Goal: Transaction & Acquisition: Purchase product/service

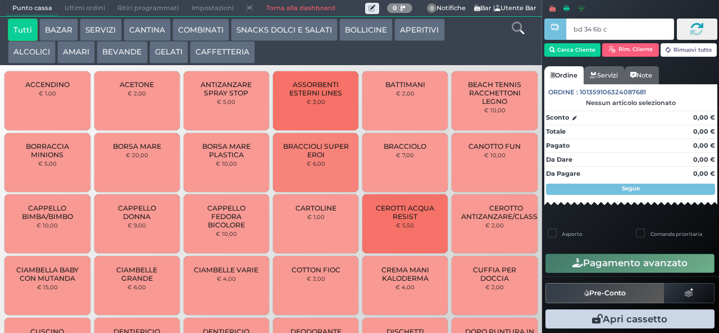
type input "bd 34 6b c3"
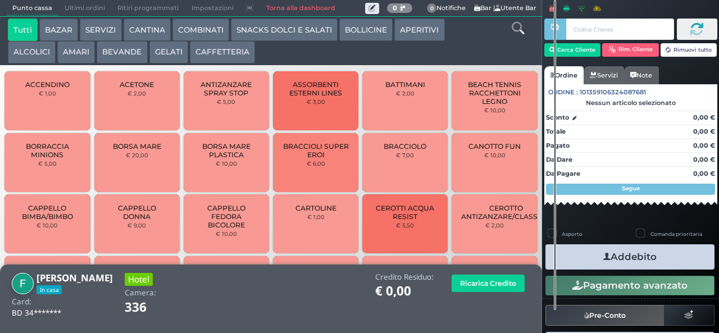
click at [517, 30] on icon at bounding box center [517, 28] width 12 height 12
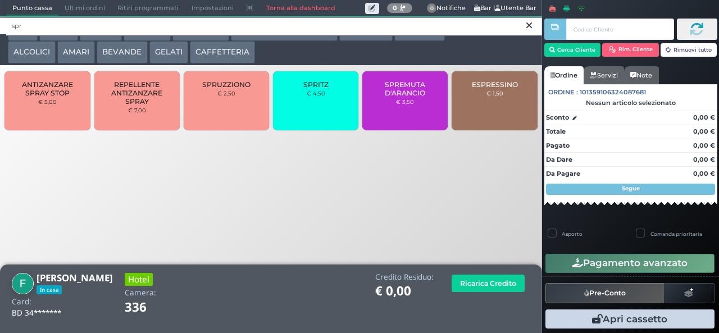
type input "spr"
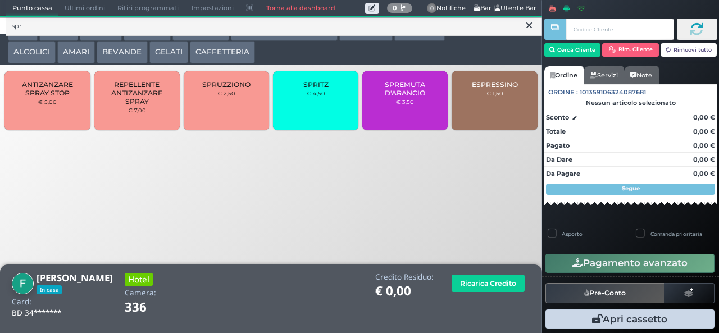
click at [311, 109] on div "SPRITZ € 4,50" at bounding box center [315, 100] width 85 height 59
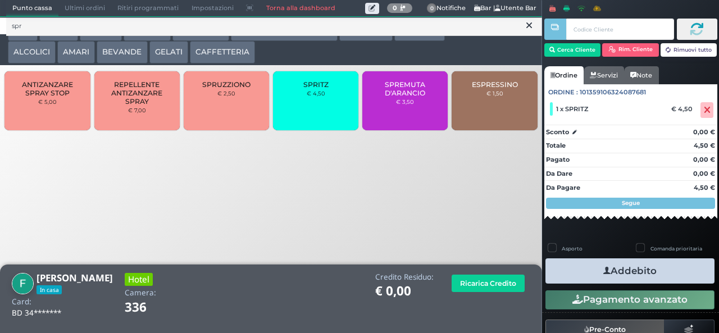
click at [676, 270] on button "Addebito" at bounding box center [629, 270] width 169 height 25
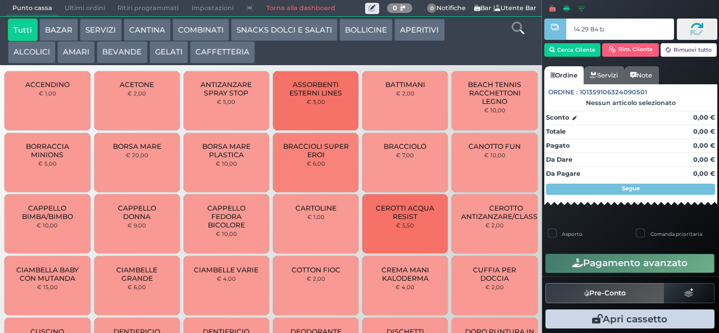
type input "14 29 84 b0"
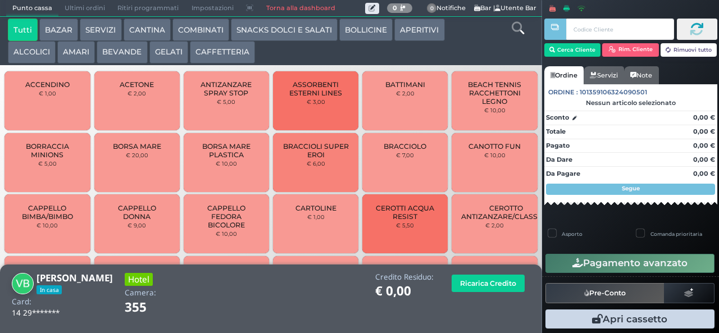
click at [185, 30] on button "COMBINATI" at bounding box center [200, 30] width 57 height 22
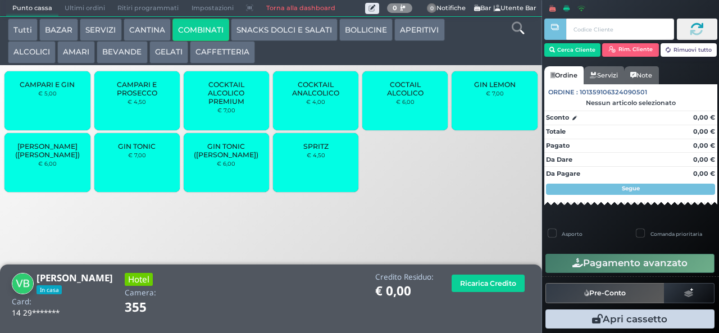
click at [313, 150] on span "SPRITZ" at bounding box center [315, 146] width 25 height 8
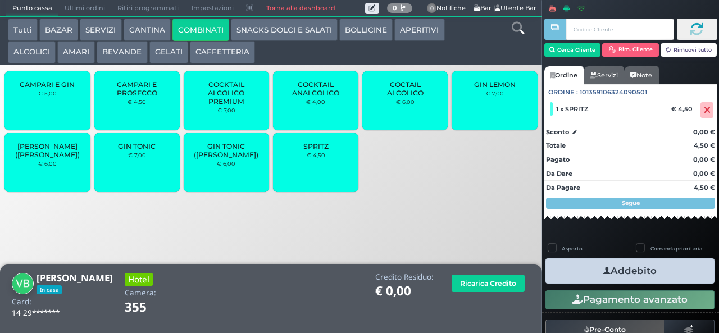
click at [586, 267] on button "Addebito" at bounding box center [629, 270] width 169 height 25
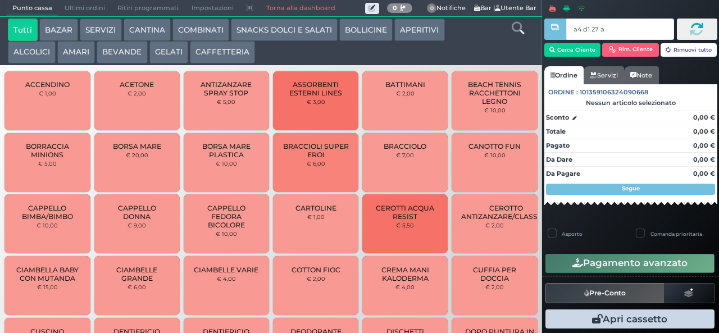
type input "a4 d1 27 af"
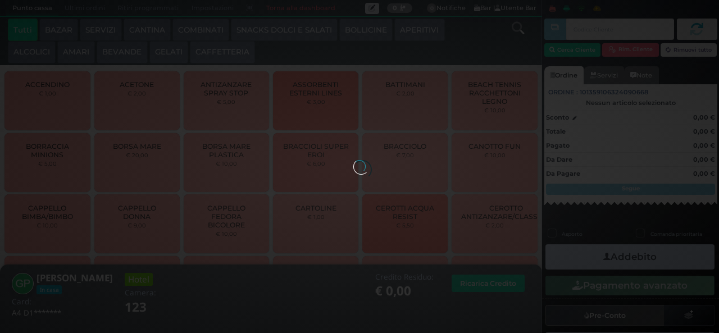
click at [270, 30] on button "SNACKS DOLCI E SALATI" at bounding box center [284, 30] width 107 height 22
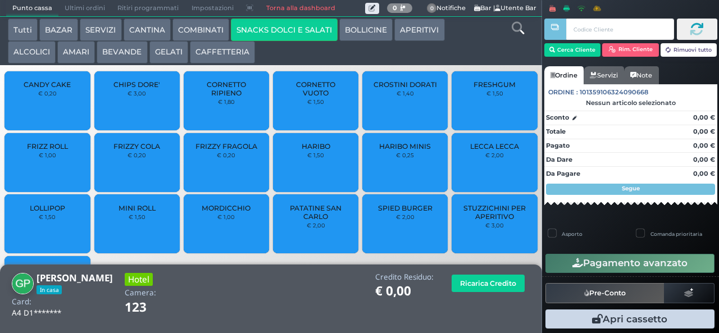
click at [130, 177] on div "FRIZZY COLA € 0,20" at bounding box center [136, 162] width 85 height 59
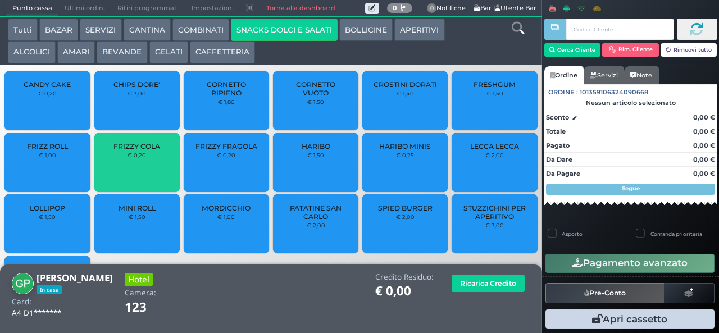
click at [141, 173] on div "FRIZZY COLA € 0,20" at bounding box center [136, 162] width 85 height 59
click at [137, 170] on div "FRIZZY COLA € 0,20" at bounding box center [136, 162] width 85 height 59
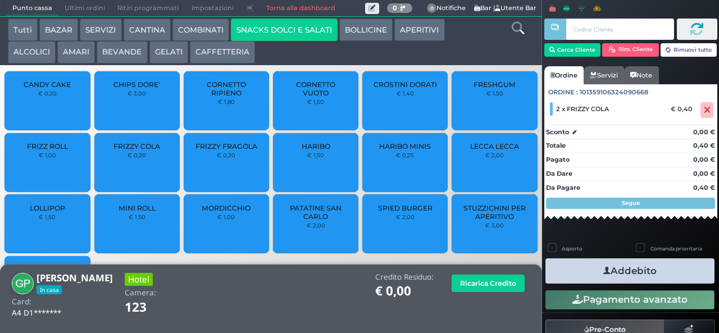
click at [217, 173] on div "FRIZZY FRAGOLA € 0,20" at bounding box center [226, 162] width 85 height 59
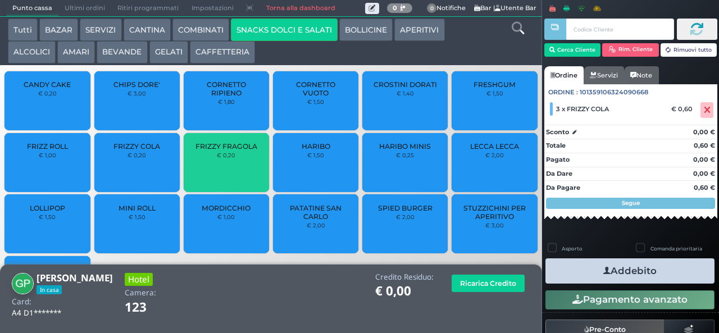
click at [216, 176] on div "FRIZZY FRAGOLA € 0,20" at bounding box center [226, 162] width 85 height 59
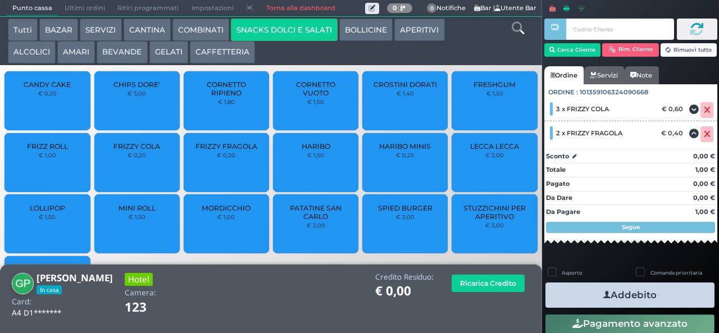
click at [603, 294] on icon "button" at bounding box center [606, 295] width 7 height 12
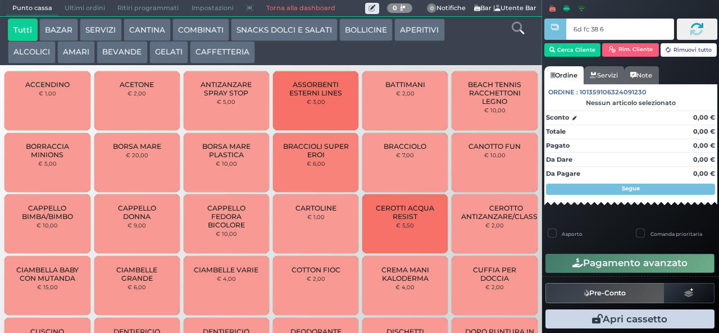
type input "6d fc 38 67"
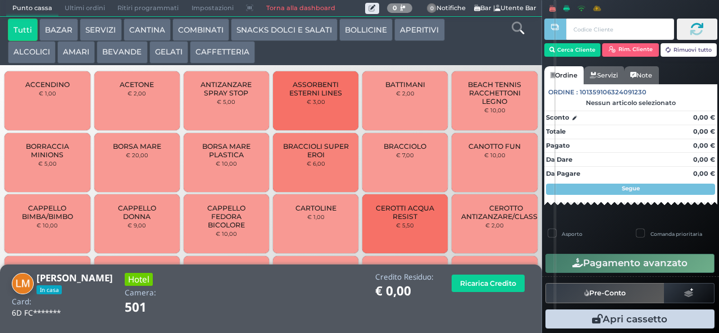
click at [222, 63] on button "CAFFETTERIA" at bounding box center [222, 52] width 65 height 22
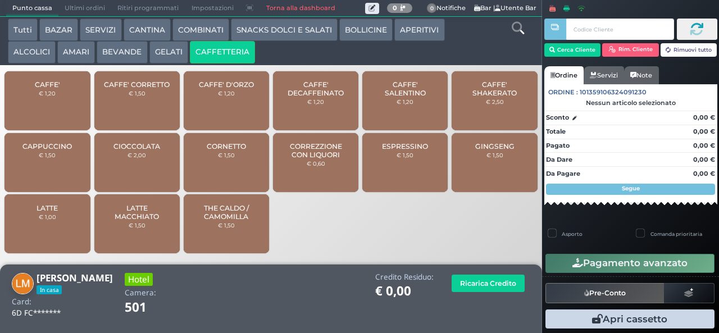
click at [420, 88] on span "CAFFE' SALENTINO" at bounding box center [405, 88] width 67 height 17
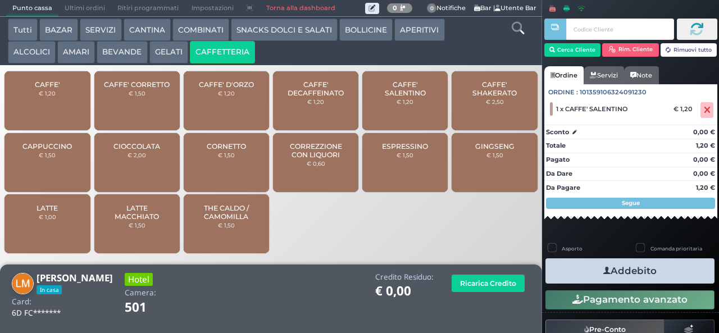
click at [584, 280] on button "Addebito" at bounding box center [629, 270] width 169 height 25
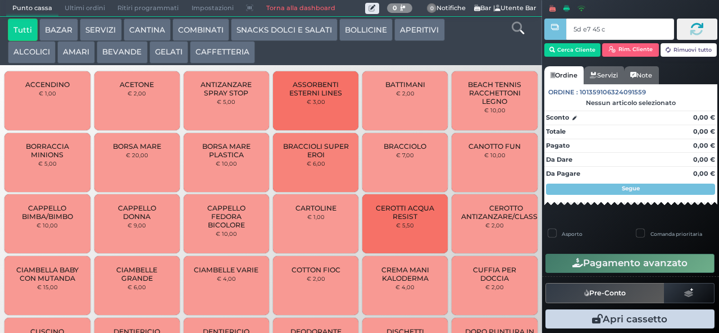
type input "5d e7 45 c3"
click at [0, 0] on div at bounding box center [0, 0] width 0 height 0
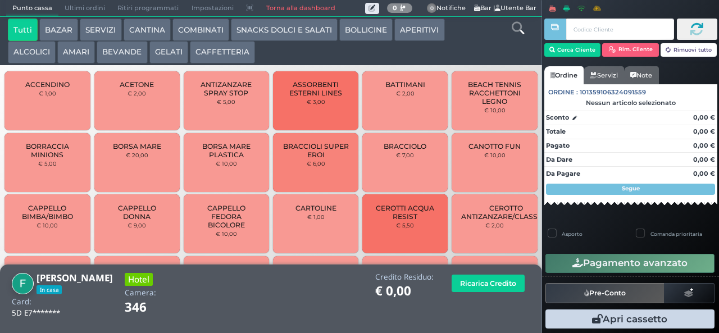
click at [83, 52] on button "AMARI" at bounding box center [76, 52] width 38 height 22
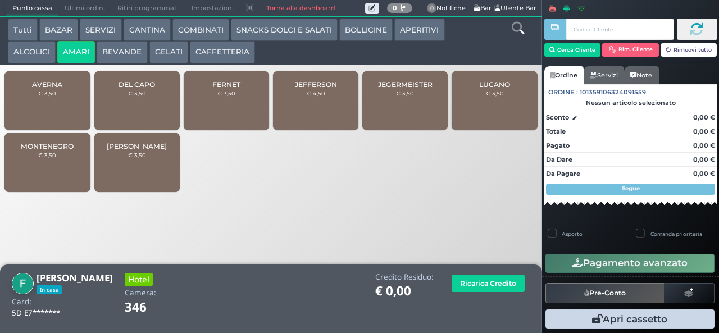
click at [86, 156] on div "MONTENEGRO € 3,50" at bounding box center [46, 162] width 85 height 59
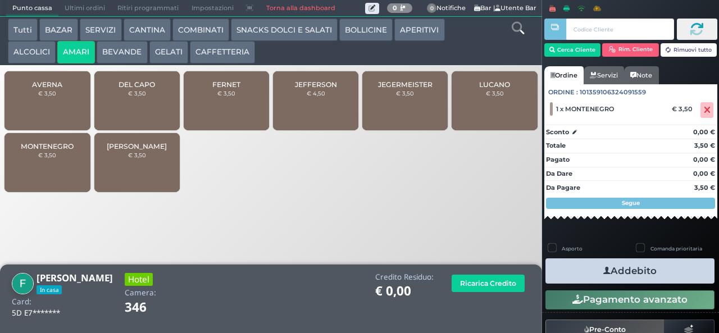
click at [615, 276] on button "Addebito" at bounding box center [629, 270] width 169 height 25
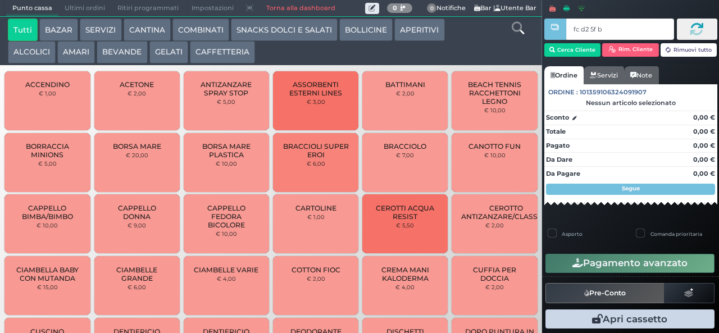
type input "fc d2 5f bb"
click at [83, 56] on button "AMARI" at bounding box center [76, 52] width 38 height 22
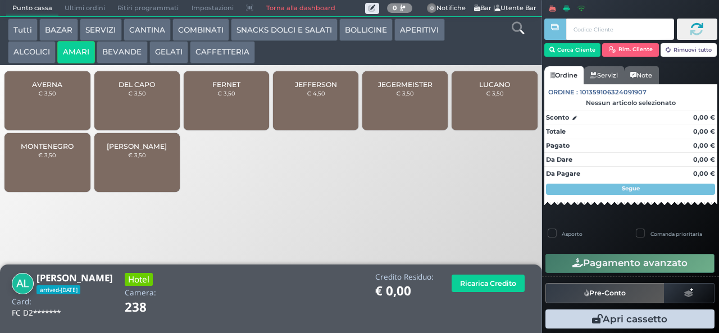
click at [406, 97] on small "€ 3,50" at bounding box center [405, 93] width 18 height 7
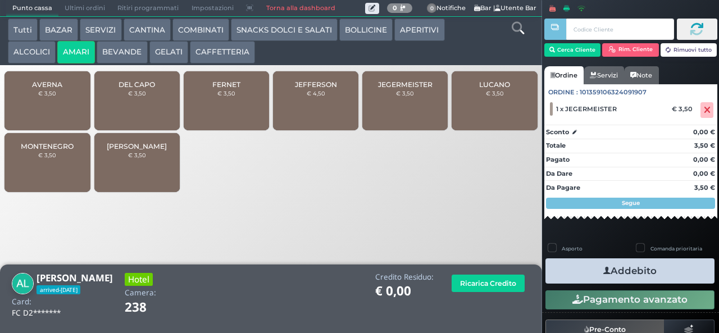
click at [583, 267] on button "Addebito" at bounding box center [629, 270] width 169 height 25
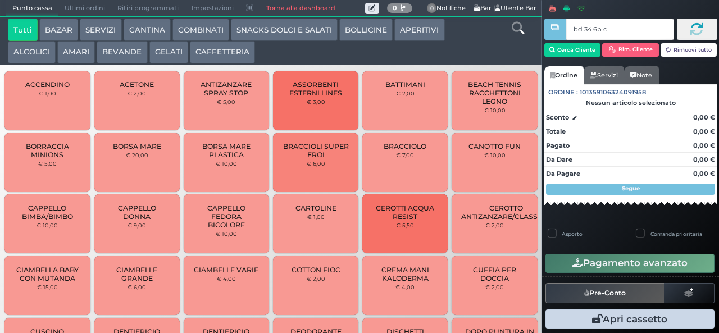
type input "bd 34 6b c3"
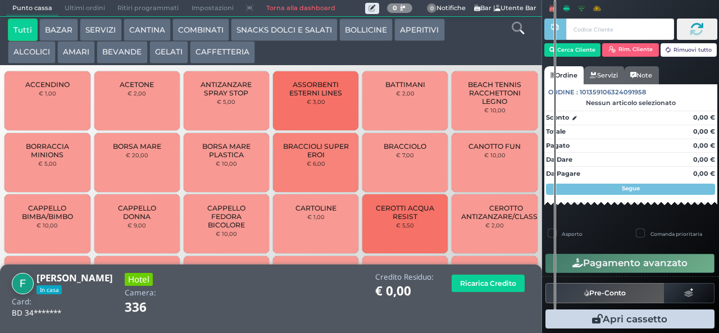
click at [76, 52] on button "AMARI" at bounding box center [76, 52] width 38 height 22
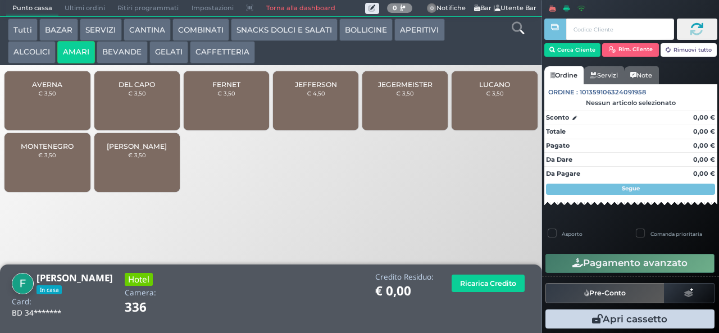
click at [140, 89] on span "DEL CAPO" at bounding box center [136, 84] width 36 height 8
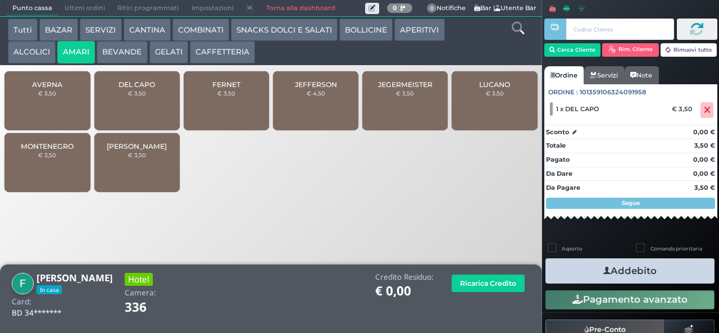
click at [603, 270] on icon "button" at bounding box center [606, 271] width 7 height 12
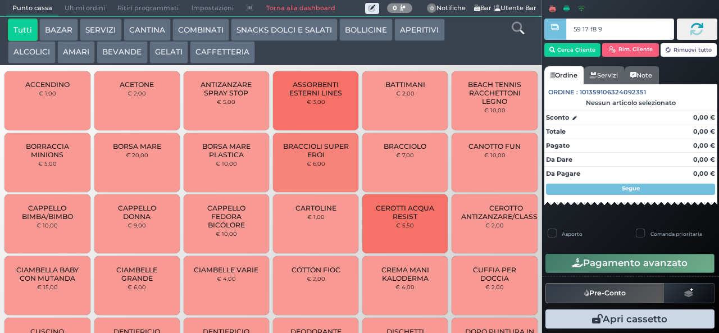
type input "59 17 f8 95"
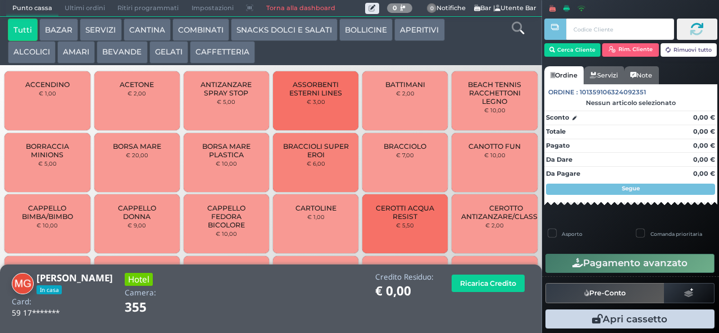
click at [215, 53] on button "CAFFETTERIA" at bounding box center [222, 52] width 65 height 22
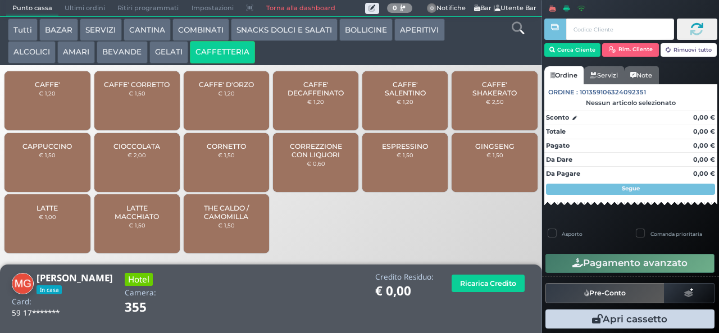
click at [220, 24] on button "COMBINATI" at bounding box center [200, 30] width 57 height 22
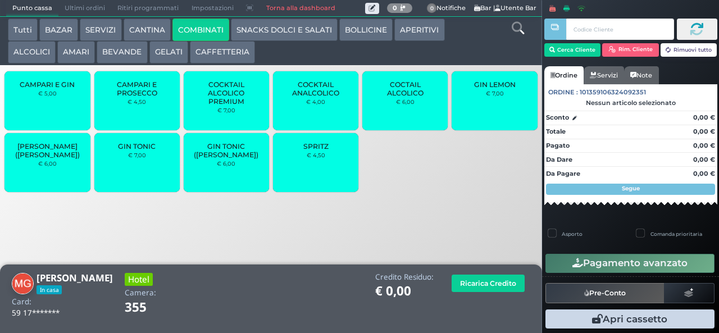
click at [218, 103] on span "COCKTAIL ALCOLICO PREMIUM" at bounding box center [226, 92] width 67 height 25
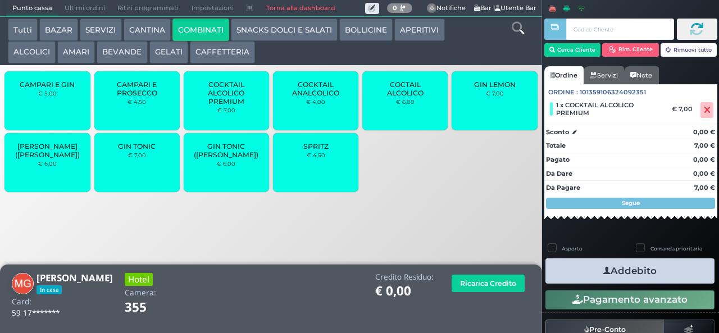
click at [133, 150] on span "GIN TONIC" at bounding box center [137, 146] width 38 height 8
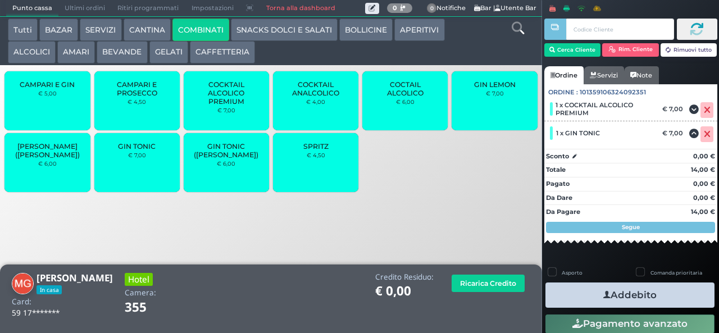
click at [574, 296] on button "Addebito" at bounding box center [629, 294] width 169 height 25
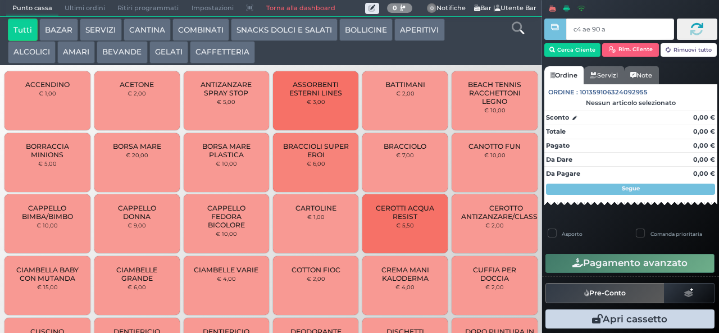
type input "c4 ae 90 af"
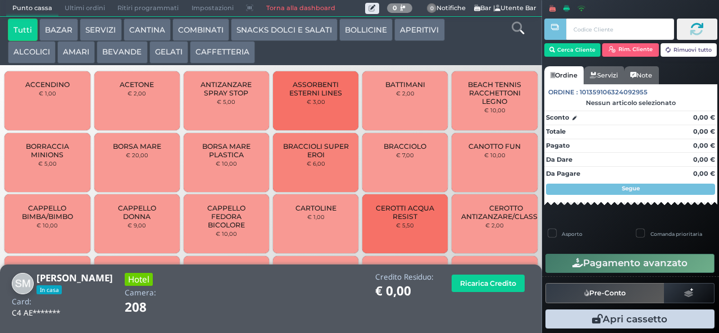
click at [198, 28] on button "COMBINATI" at bounding box center [200, 30] width 57 height 22
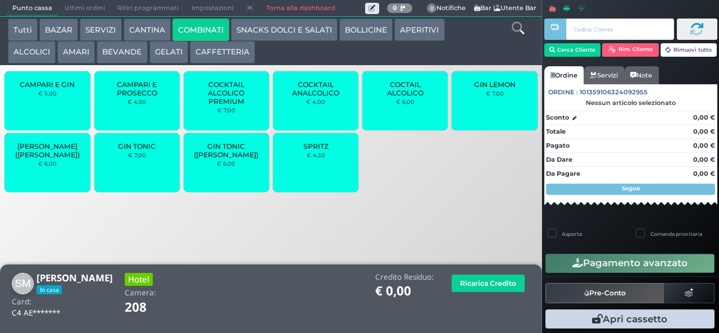
click at [398, 97] on span "COCTAIL ALCOLICO" at bounding box center [405, 88] width 67 height 17
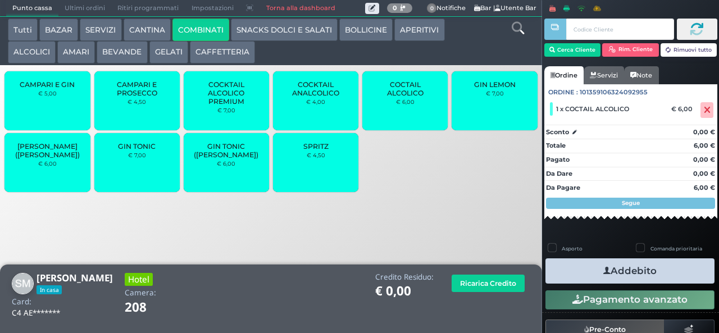
click at [392, 97] on span "COCTAIL ALCOLICO" at bounding box center [405, 88] width 67 height 17
click at [575, 264] on button "Addebito" at bounding box center [629, 270] width 169 height 25
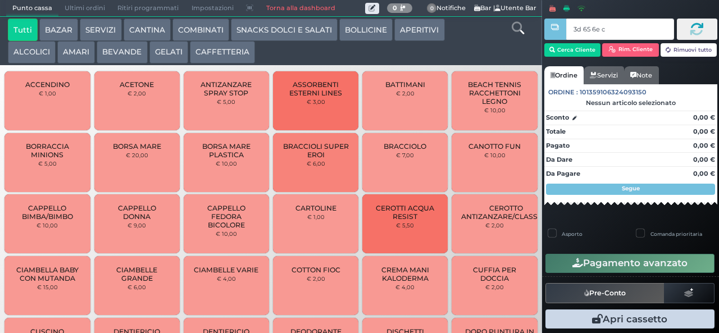
type input "3d 65 6e c3"
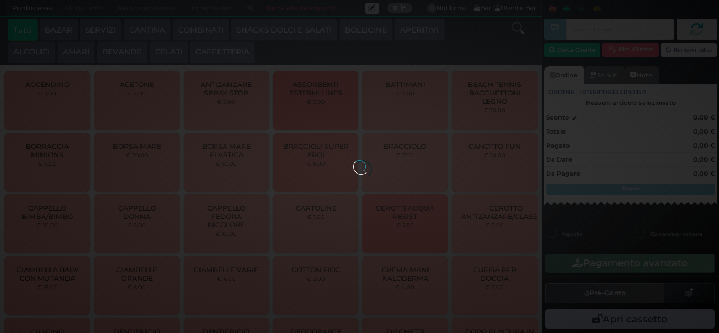
click at [353, 160] on div at bounding box center [359, 166] width 12 height 12
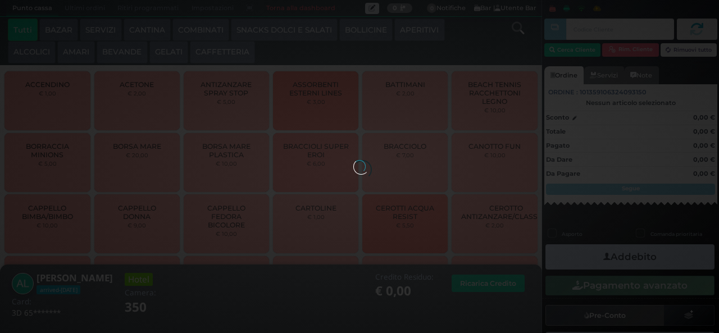
click at [201, 31] on button "COMBINATI" at bounding box center [200, 30] width 57 height 22
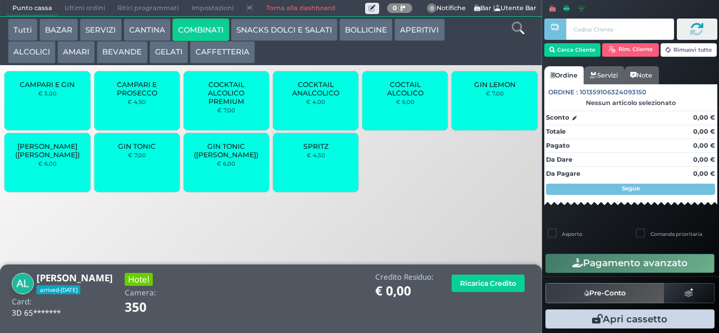
click at [44, 159] on span "[PERSON_NAME] ([PERSON_NAME])" at bounding box center [47, 150] width 67 height 17
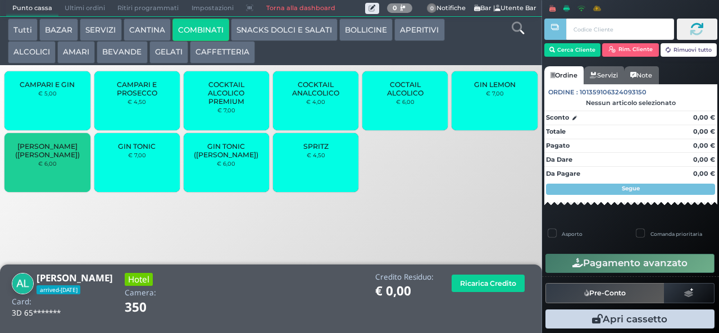
click at [44, 159] on span "[PERSON_NAME] ([PERSON_NAME])" at bounding box center [47, 150] width 67 height 17
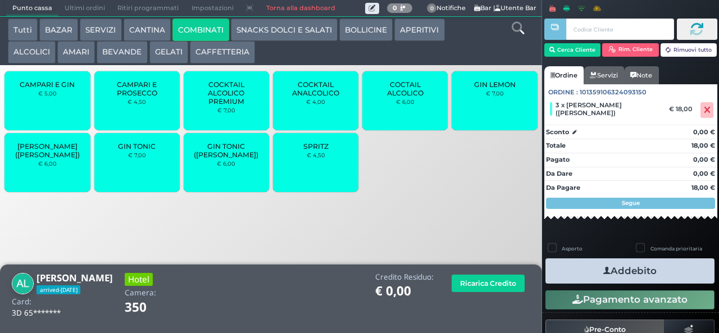
click at [624, 294] on button "Pagamento avanzato" at bounding box center [629, 299] width 169 height 19
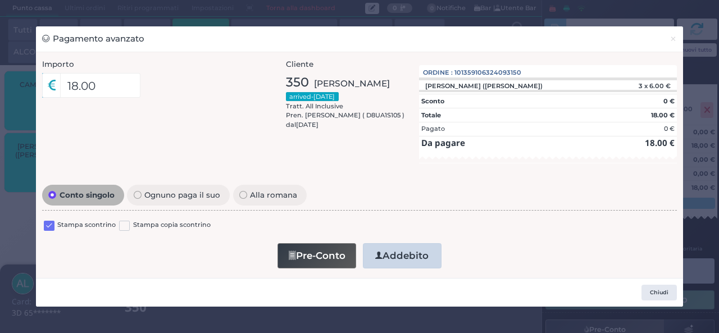
click at [676, 285] on div "Chiudi" at bounding box center [359, 292] width 647 height 29
click at [663, 293] on button "Chiudi" at bounding box center [658, 293] width 35 height 16
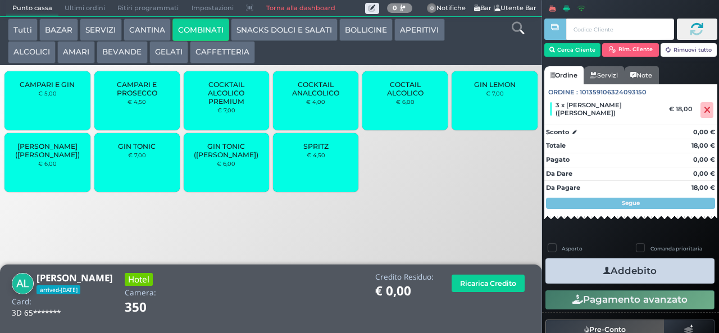
click at [634, 263] on button "Addebito" at bounding box center [629, 270] width 169 height 25
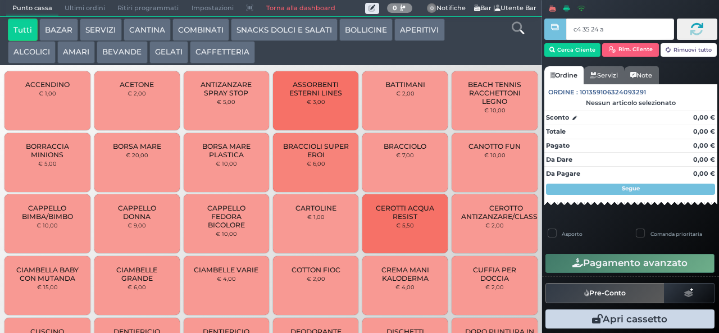
type input "c4 35 24 af"
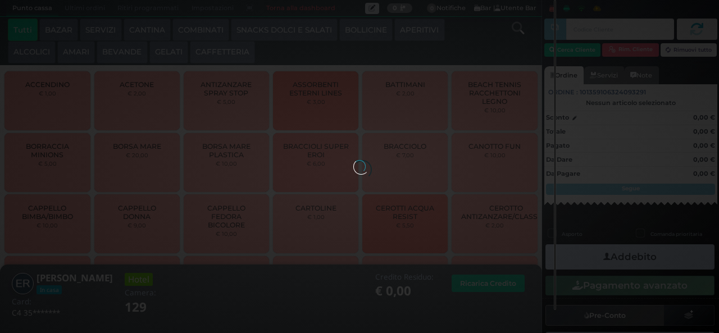
click at [201, 28] on button "COMBINATI" at bounding box center [200, 30] width 57 height 22
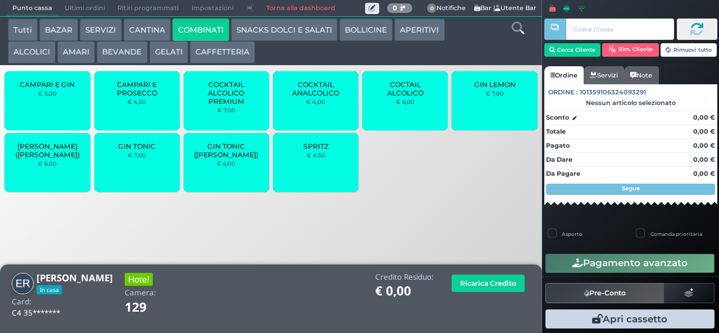
click at [319, 150] on span "SPRITZ" at bounding box center [315, 146] width 25 height 8
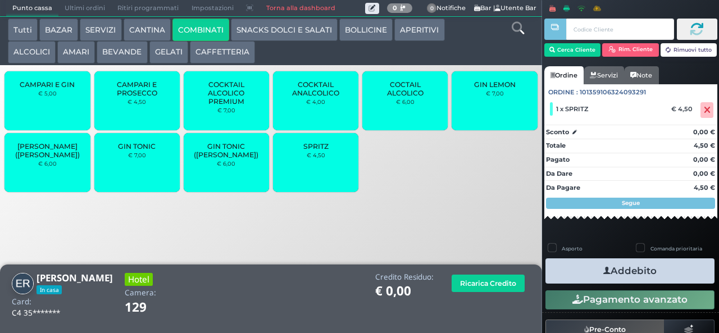
click at [603, 269] on icon "button" at bounding box center [606, 271] width 7 height 12
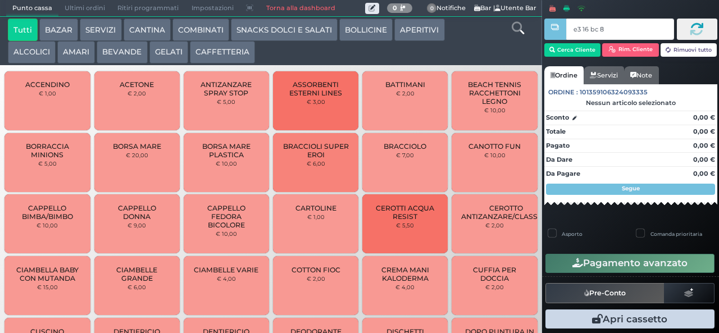
type input "e3 16 bc 8b"
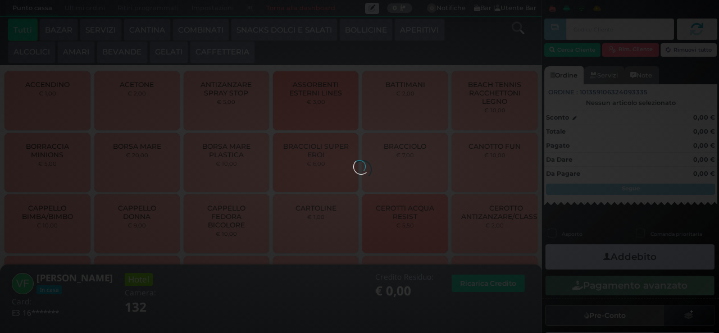
click at [414, 34] on button "APERITIVI" at bounding box center [419, 30] width 50 height 22
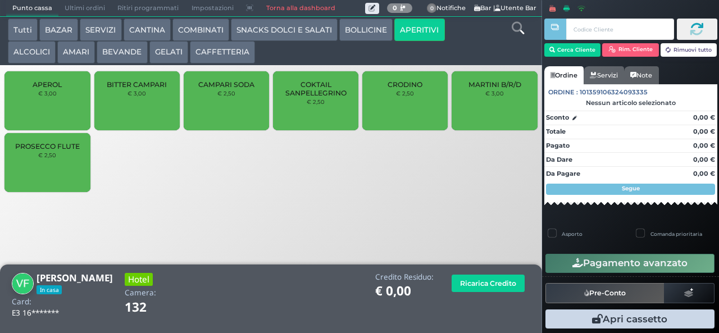
click at [414, 110] on div "CRODINO € 2,50" at bounding box center [404, 100] width 85 height 59
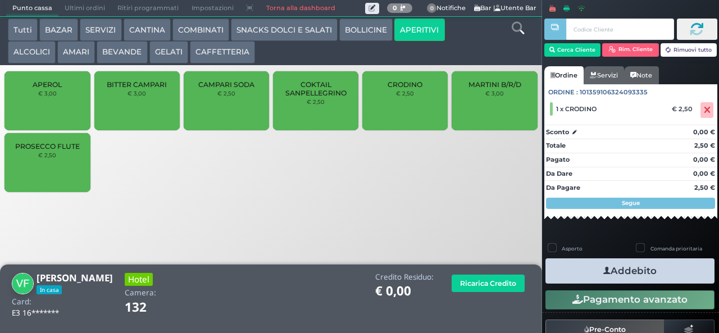
click at [603, 271] on icon "button" at bounding box center [606, 271] width 7 height 12
click at [545, 258] on button "Addebito" at bounding box center [629, 270] width 169 height 25
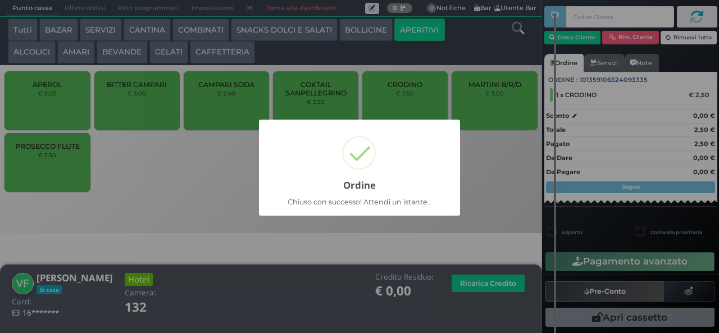
scroll to position [19, 0]
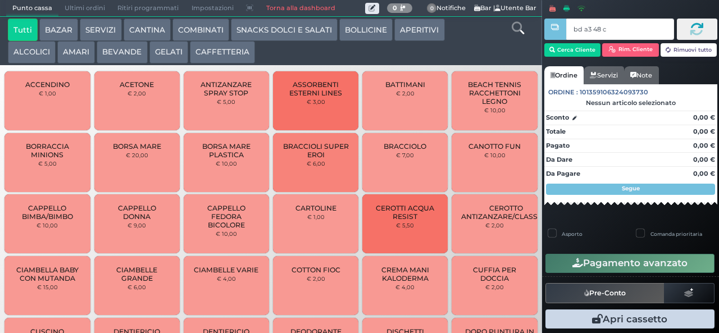
type input "bd a3 48 c3"
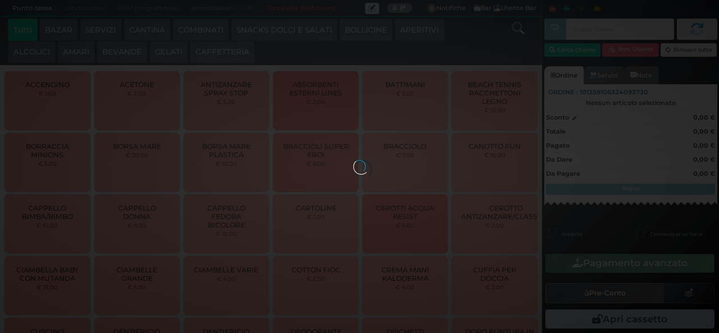
click at [353, 160] on div at bounding box center [359, 166] width 12 height 12
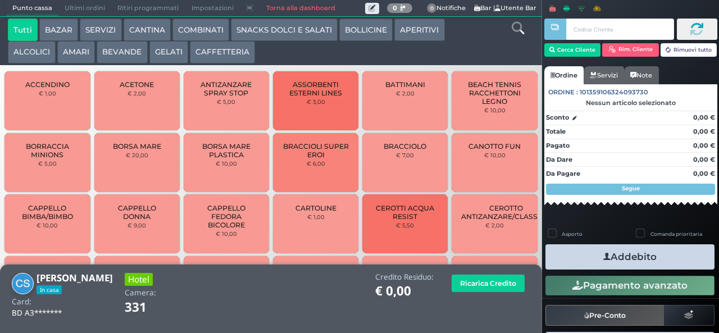
click at [129, 52] on button "BEVANDE" at bounding box center [122, 52] width 51 height 22
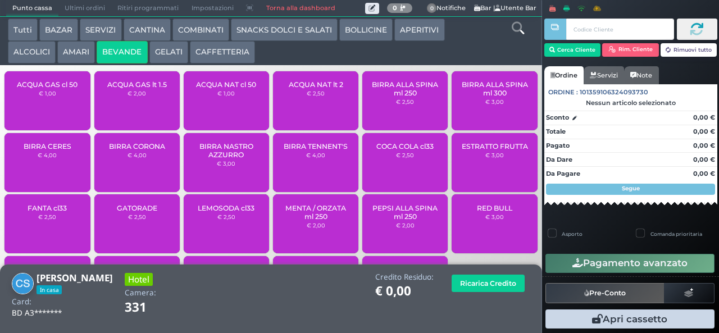
click at [299, 89] on span "ACQUA NAT lt 2" at bounding box center [316, 84] width 54 height 8
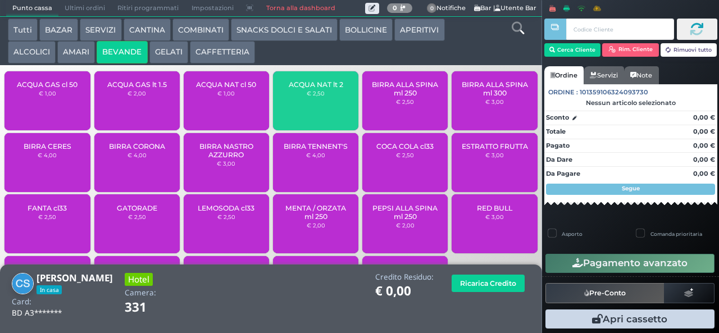
click at [297, 89] on span "ACQUA NAT lt 2" at bounding box center [316, 84] width 54 height 8
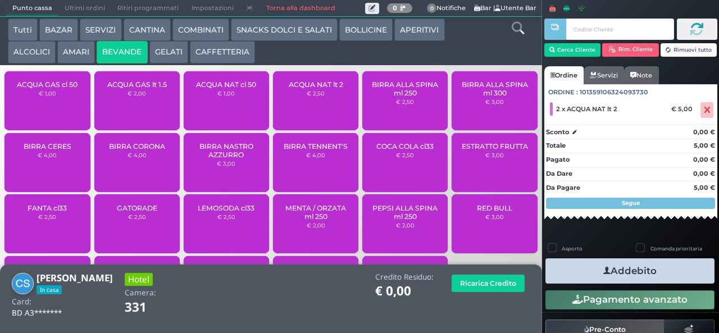
click at [603, 269] on icon "button" at bounding box center [606, 271] width 7 height 12
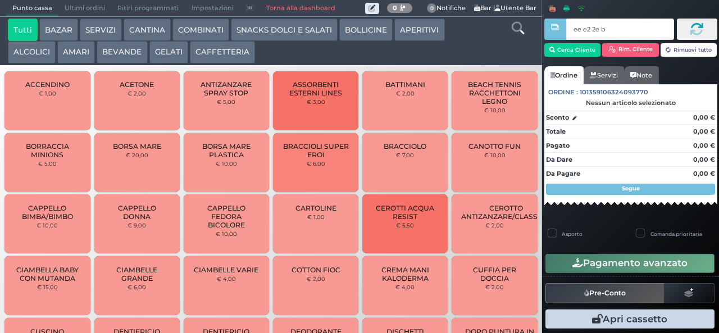
type input "ee e2 2e b9"
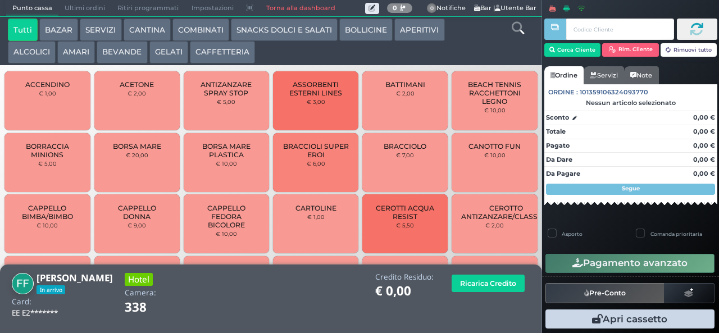
click at [75, 60] on button "AMARI" at bounding box center [76, 52] width 38 height 22
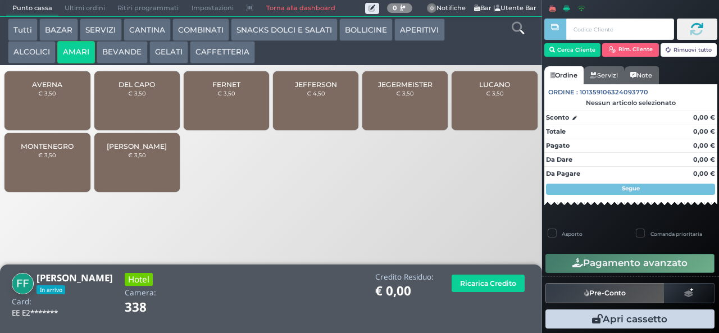
click at [318, 109] on div "JEFFERSON € 4,50" at bounding box center [315, 100] width 85 height 59
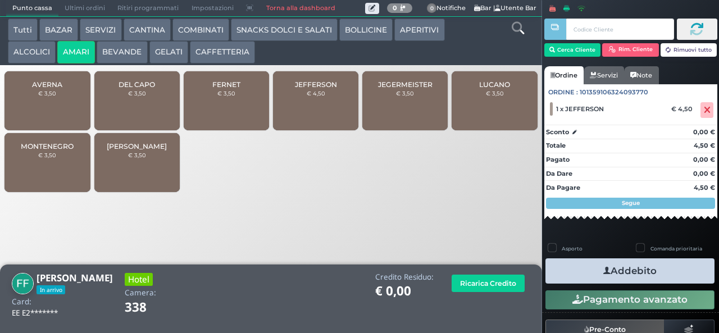
click at [311, 97] on small "€ 4,50" at bounding box center [316, 93] width 19 height 7
click at [588, 270] on button "Addebito" at bounding box center [629, 270] width 169 height 25
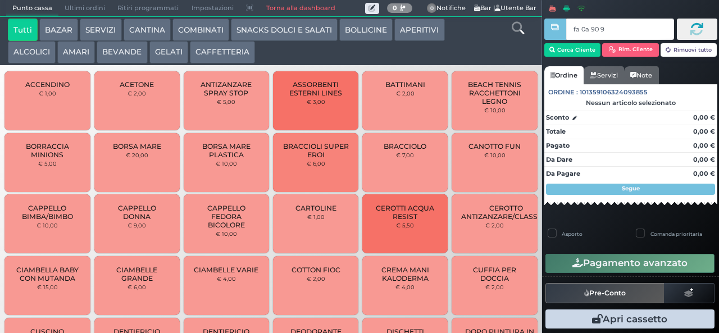
type input "fa 0a 90 9a"
click at [0, 0] on div at bounding box center [0, 0] width 0 height 0
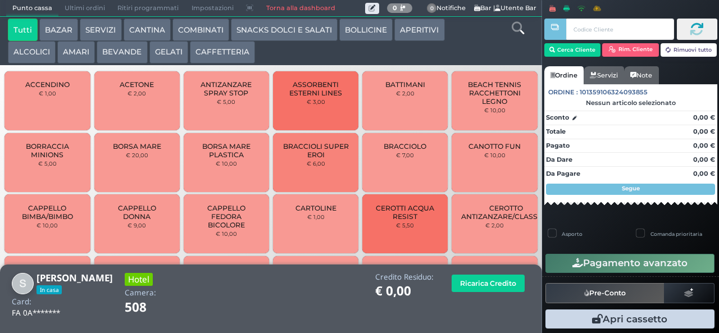
click at [200, 34] on button "COMBINATI" at bounding box center [200, 30] width 57 height 22
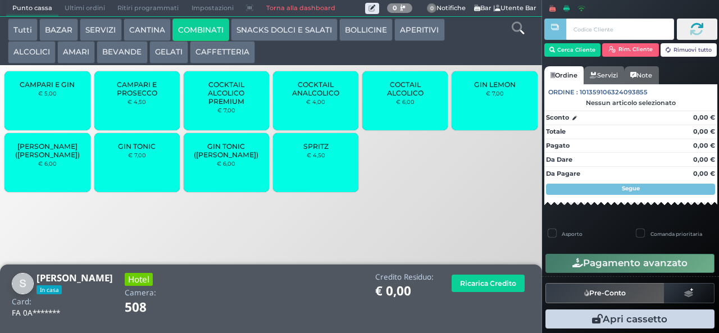
click at [311, 97] on span "COCKTAIL ANALCOLICO" at bounding box center [315, 88] width 67 height 17
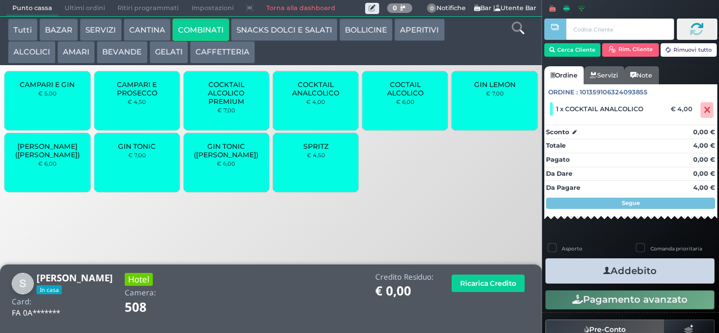
click at [127, 51] on button "BEVANDE" at bounding box center [122, 52] width 51 height 22
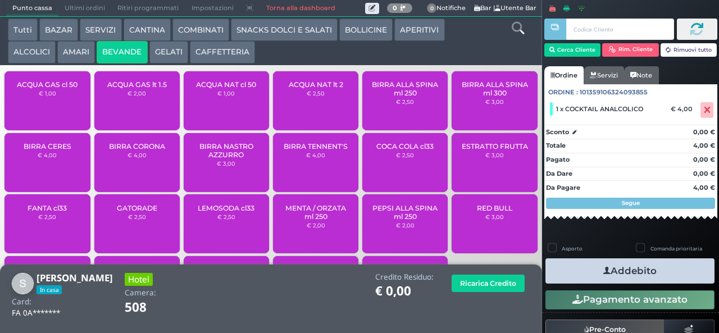
click at [180, 53] on button "GELATI" at bounding box center [168, 52] width 39 height 22
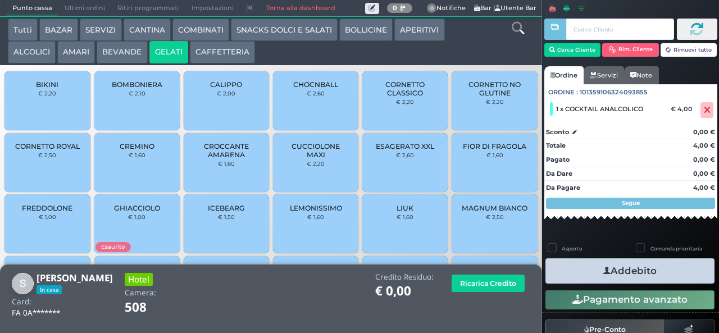
click at [377, 97] on span "CORNETTO CLASSICO" at bounding box center [405, 88] width 67 height 17
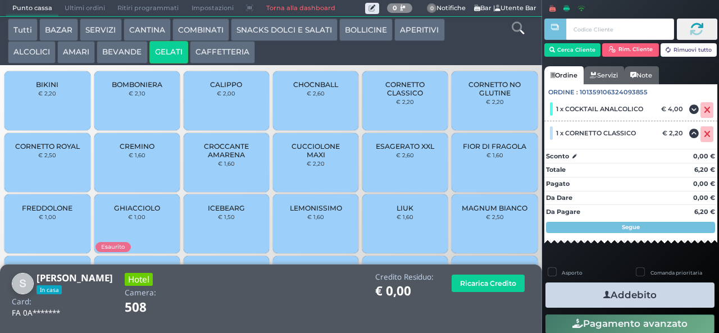
click at [588, 290] on button "Addebito" at bounding box center [629, 294] width 169 height 25
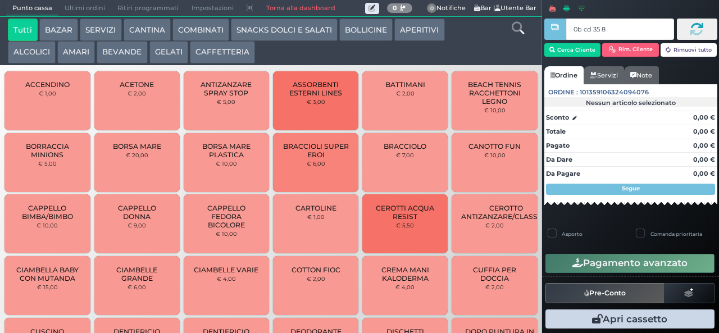
type input "0b cd 35 8b"
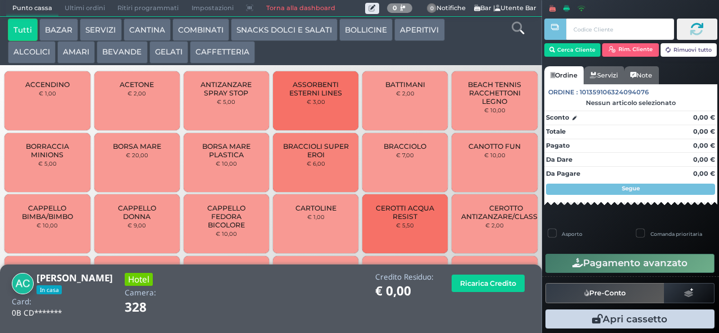
click at [161, 58] on button "GELATI" at bounding box center [168, 52] width 39 height 22
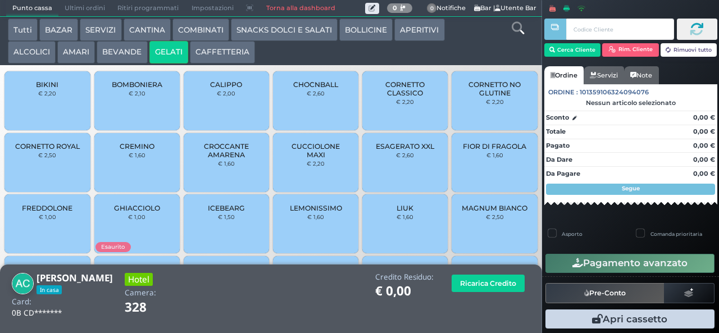
click at [301, 159] on span "CUCCIOLONE MAXI" at bounding box center [315, 150] width 67 height 17
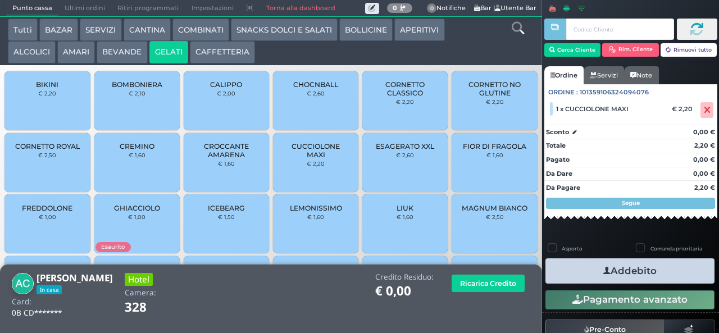
click at [379, 97] on span "CORNETTO CLASSICO" at bounding box center [405, 88] width 67 height 17
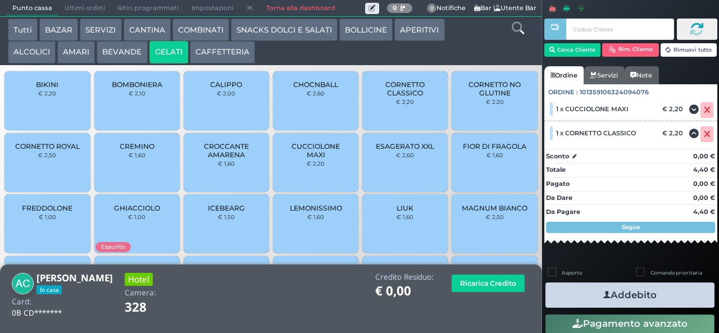
click at [587, 295] on button "Addebito" at bounding box center [629, 294] width 169 height 25
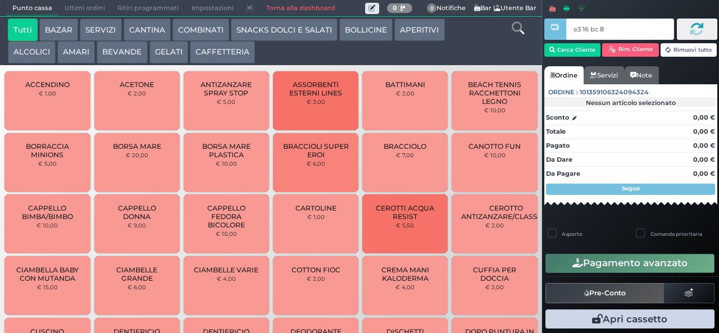
type input "e3 16 bc 8b"
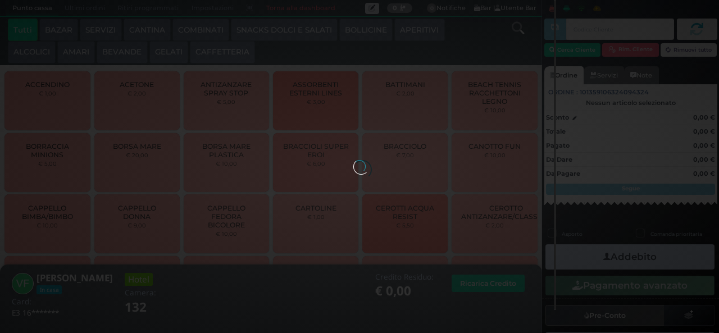
click at [119, 56] on button "BEVANDE" at bounding box center [122, 52] width 51 height 22
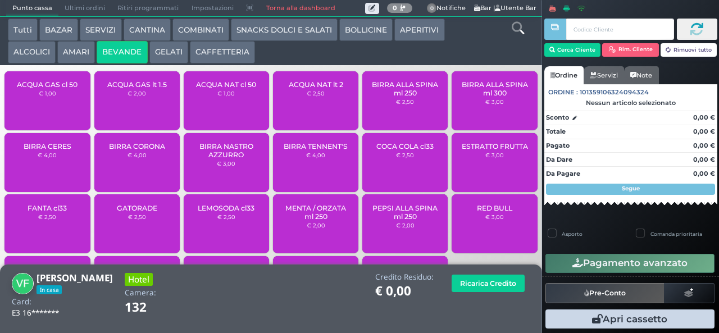
click at [54, 112] on div "ACQUA GAS cl 50 € 1,00" at bounding box center [46, 100] width 85 height 59
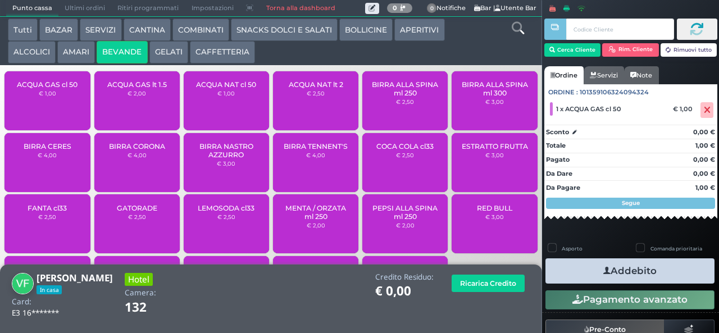
click at [603, 270] on icon "button" at bounding box center [606, 271] width 7 height 12
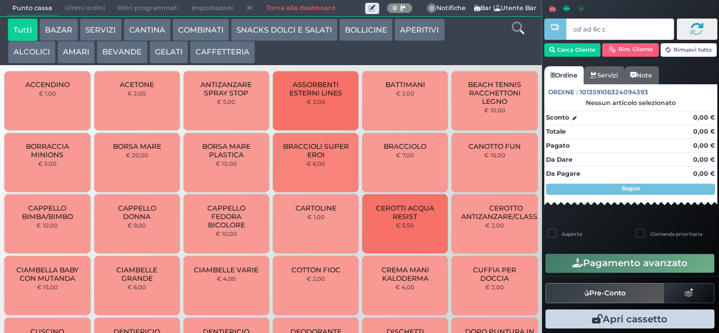
type input "cd ad 6c c3"
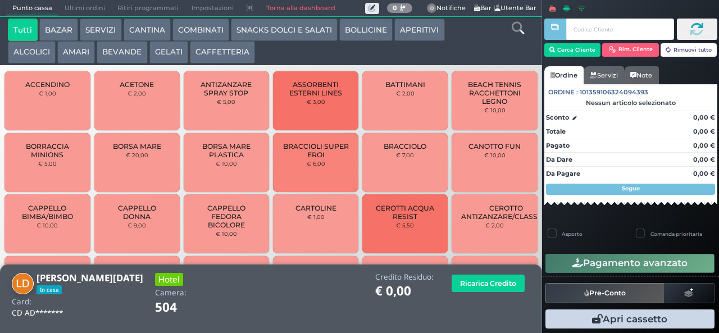
click at [117, 60] on button "BEVANDE" at bounding box center [122, 52] width 51 height 22
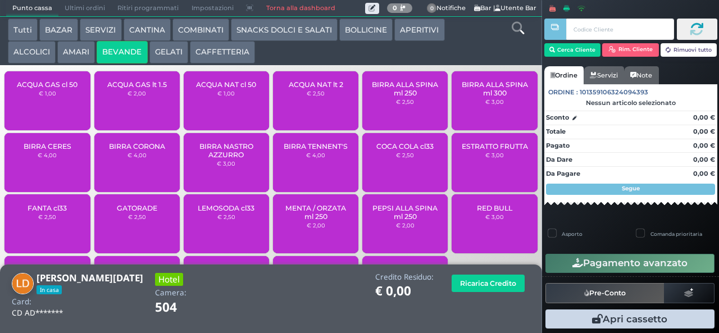
click at [298, 89] on span "ACQUA NAT lt 2" at bounding box center [316, 84] width 54 height 8
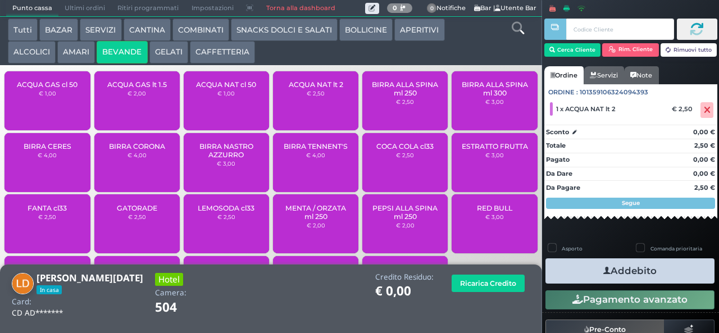
click at [647, 272] on button "Addebito" at bounding box center [629, 270] width 169 height 25
